Goal: Navigation & Orientation: Go to known website

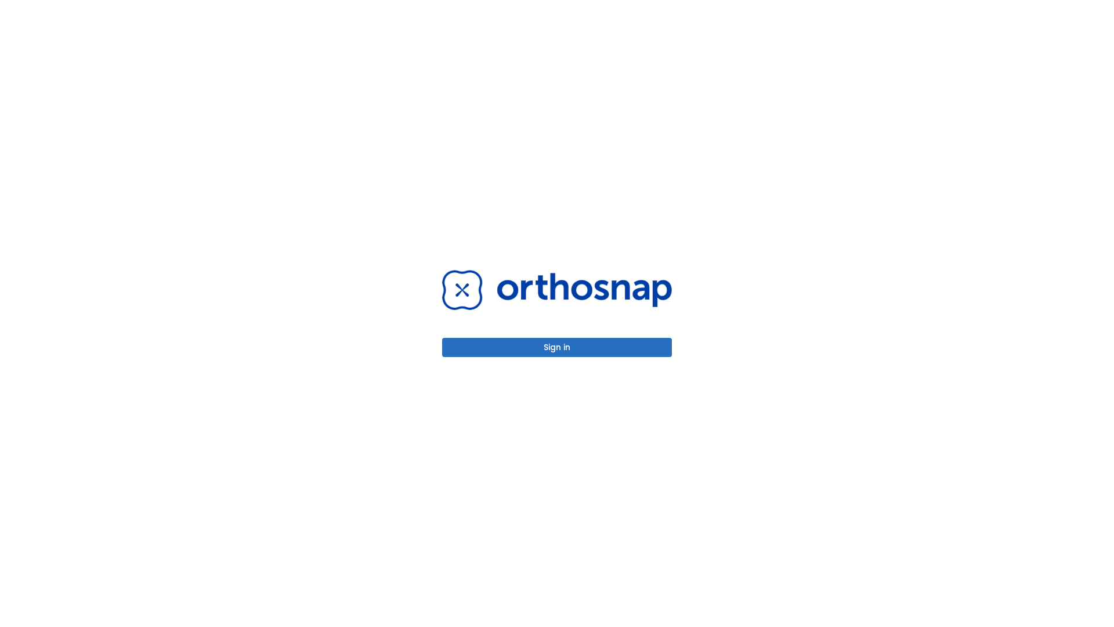
click at [557, 347] on button "Sign in" at bounding box center [557, 347] width 230 height 19
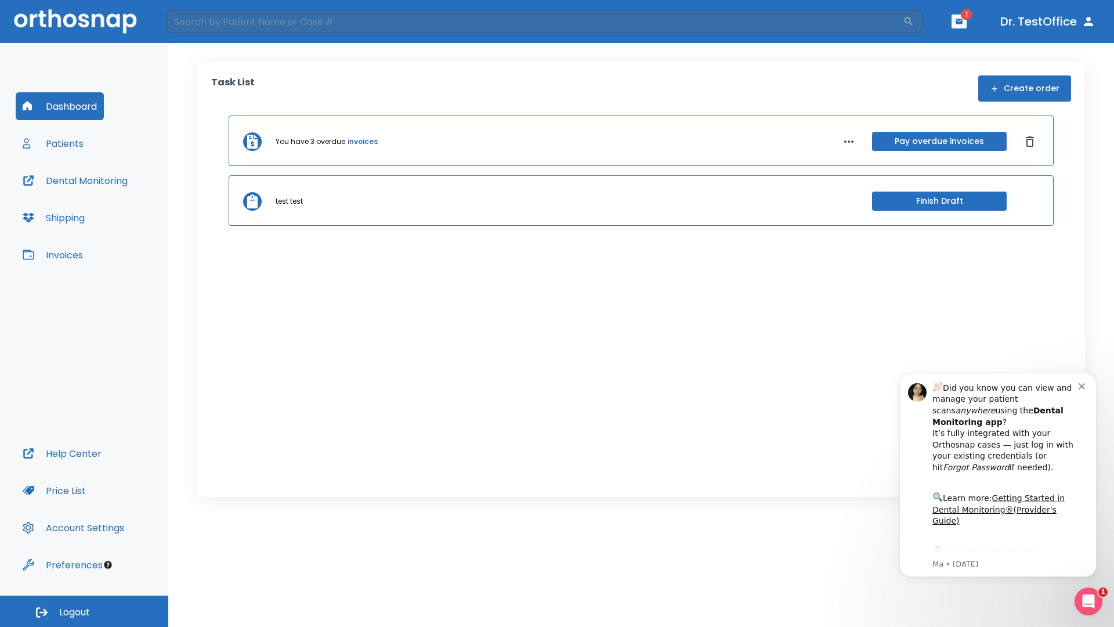
click at [84, 611] on span "Logout" at bounding box center [74, 612] width 31 height 13
